Goal: Task Accomplishment & Management: Use online tool/utility

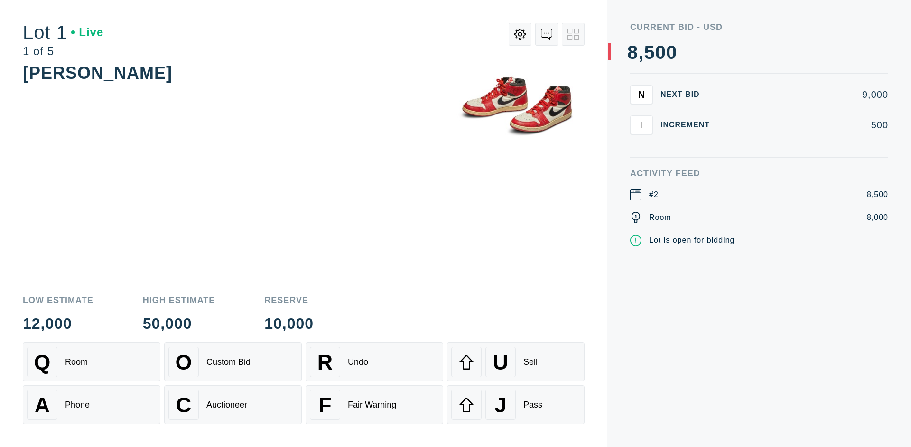
click at [92, 362] on div "Q Room" at bounding box center [91, 361] width 129 height 30
click at [92, 404] on div "A Phone" at bounding box center [91, 404] width 129 height 30
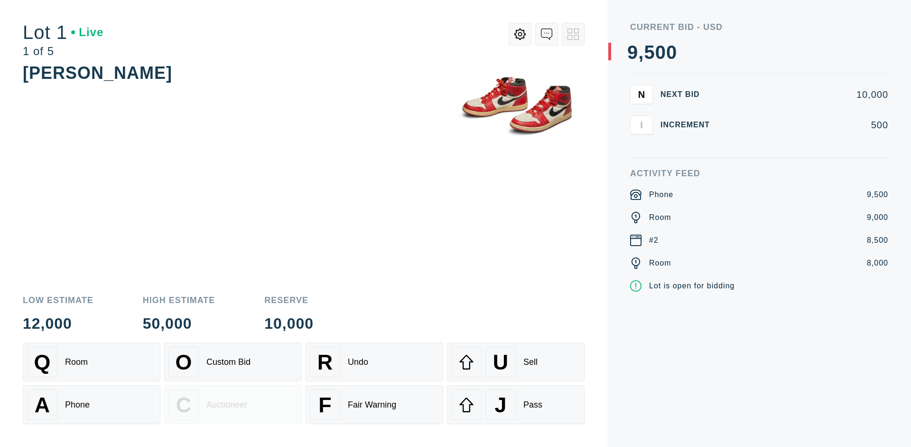
click at [233, 362] on div "Custom Bid" at bounding box center [228, 362] width 44 height 10
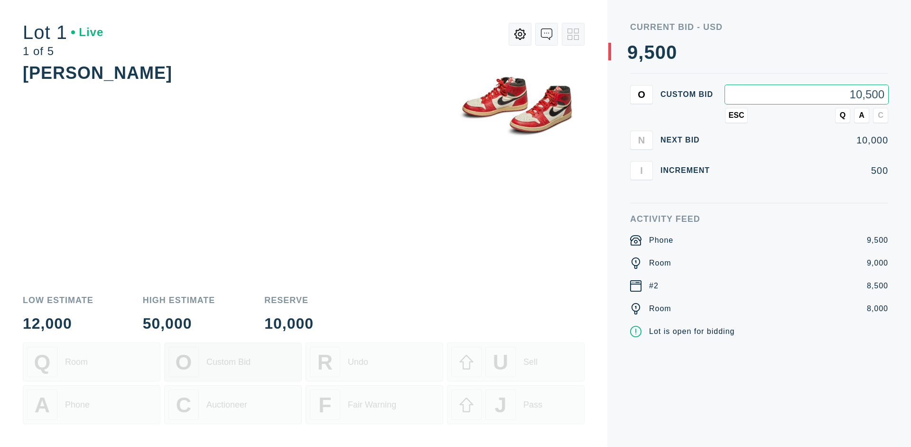
type input "10,500"
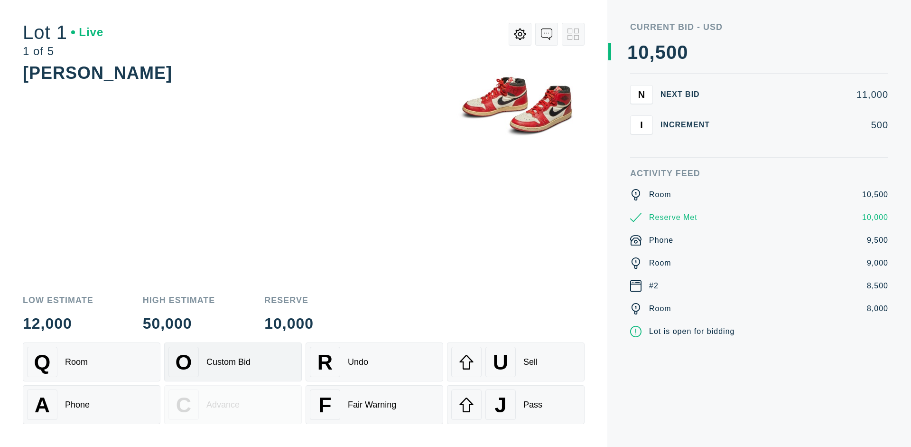
click at [233, 362] on div "Custom Bid" at bounding box center [228, 362] width 44 height 10
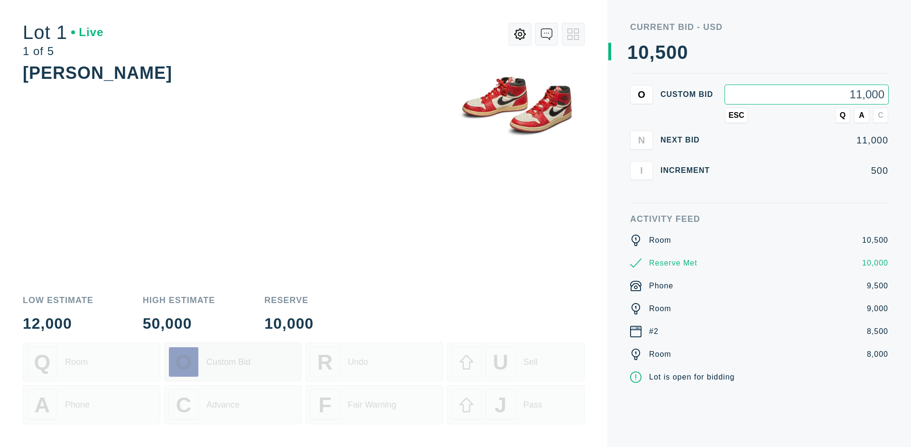
type input "11,000"
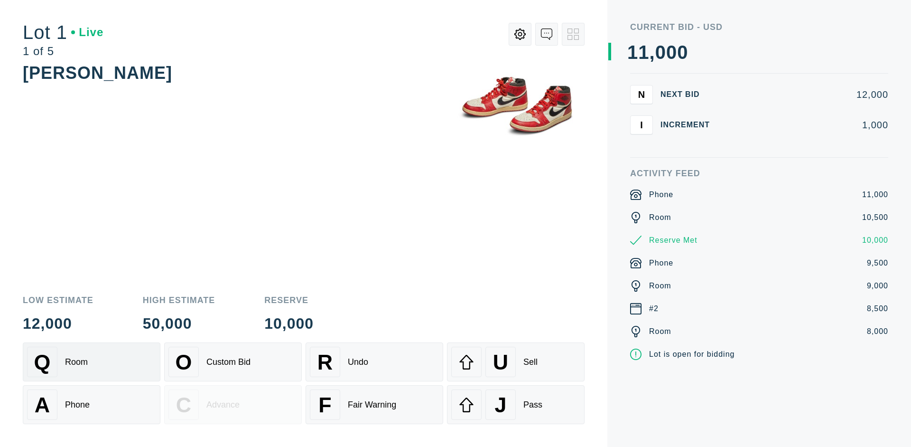
click at [92, 362] on div "Q Room" at bounding box center [91, 361] width 129 height 30
